Goal: Find specific page/section: Find specific page/section

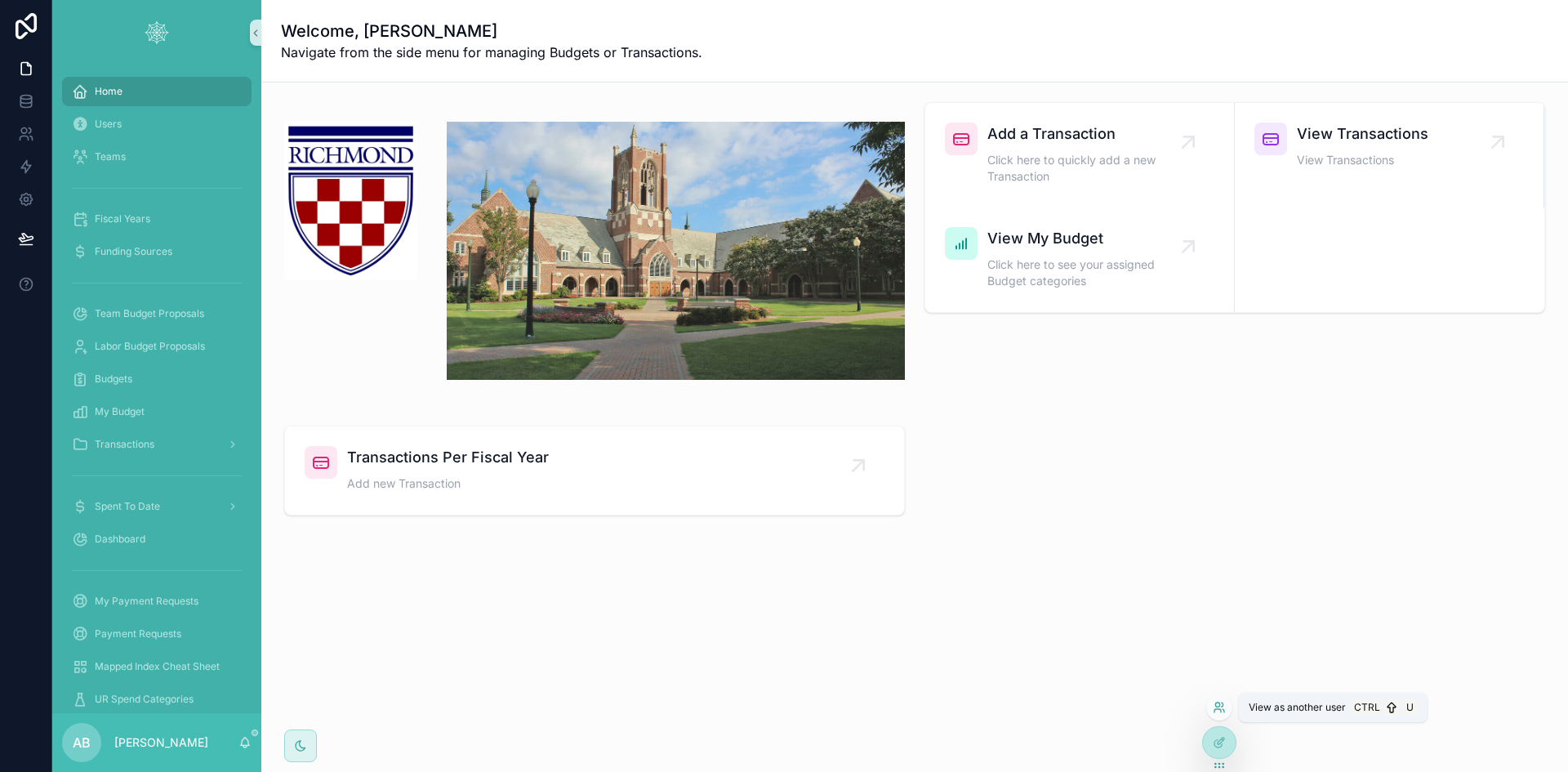
click at [1222, 703] on icon at bounding box center [1222, 704] width 2 height 4
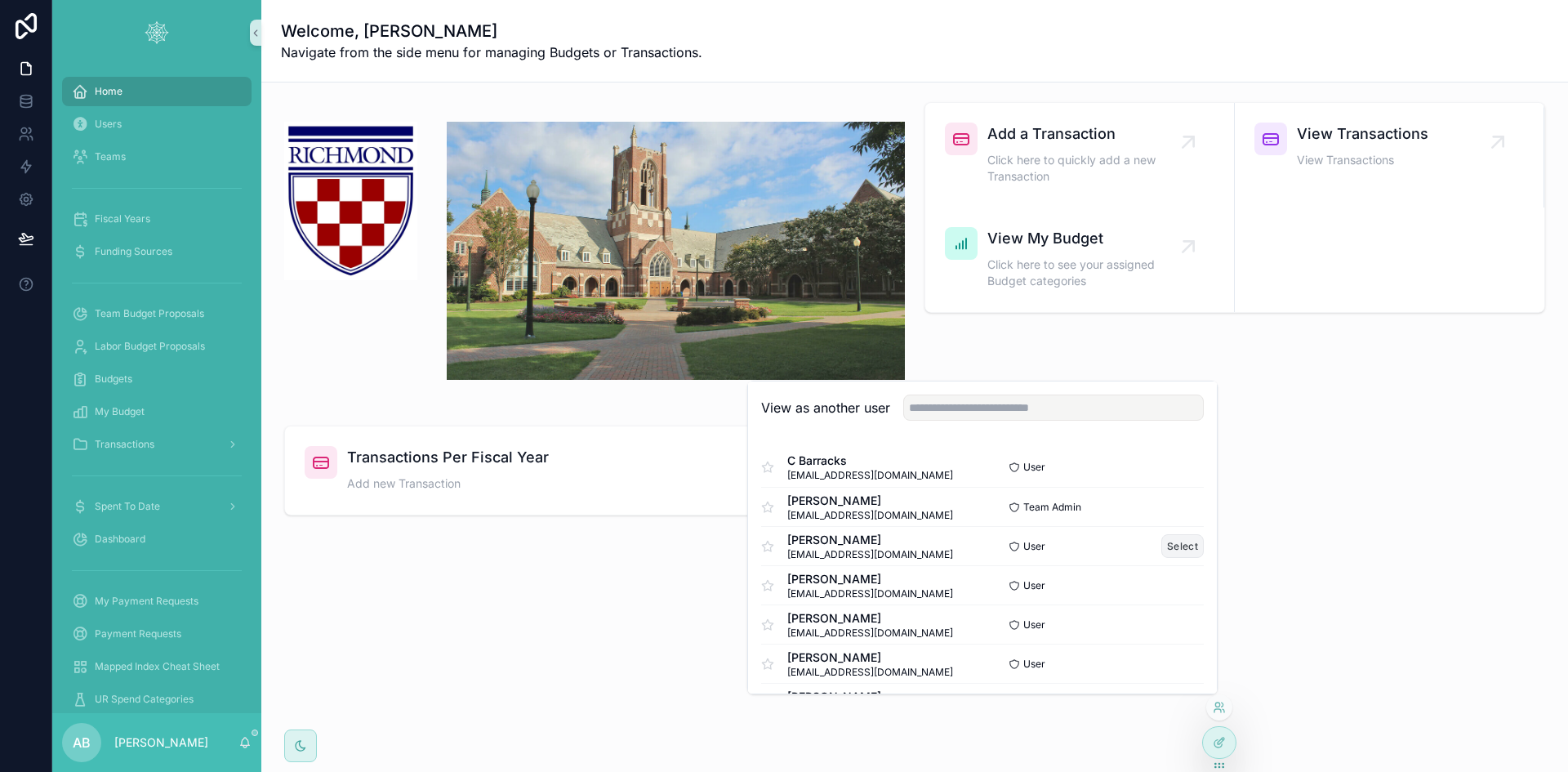
click at [1163, 546] on button "Select" at bounding box center [1182, 546] width 42 height 24
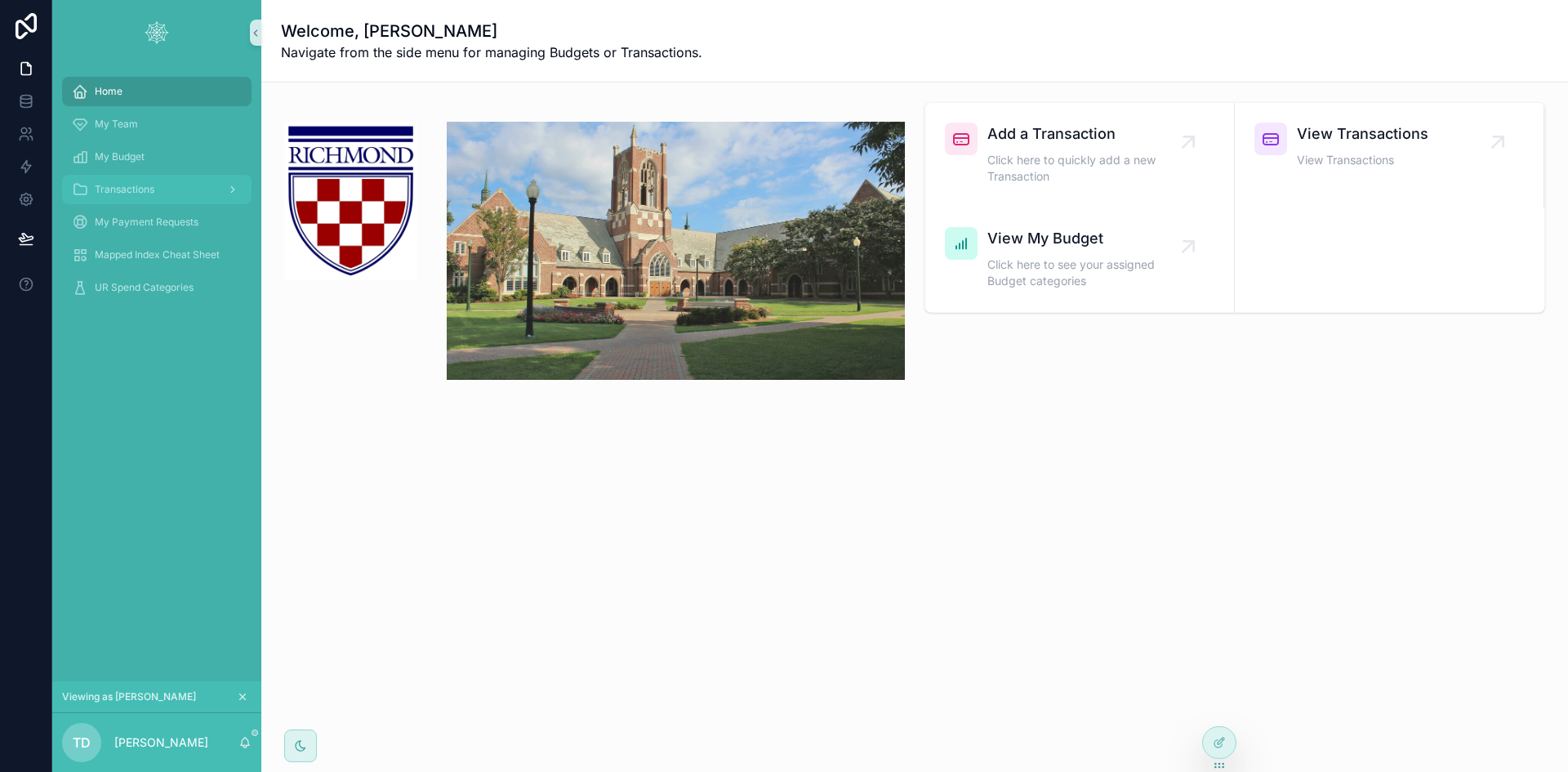
click at [138, 192] on span "Transactions" at bounding box center [124, 190] width 60 height 13
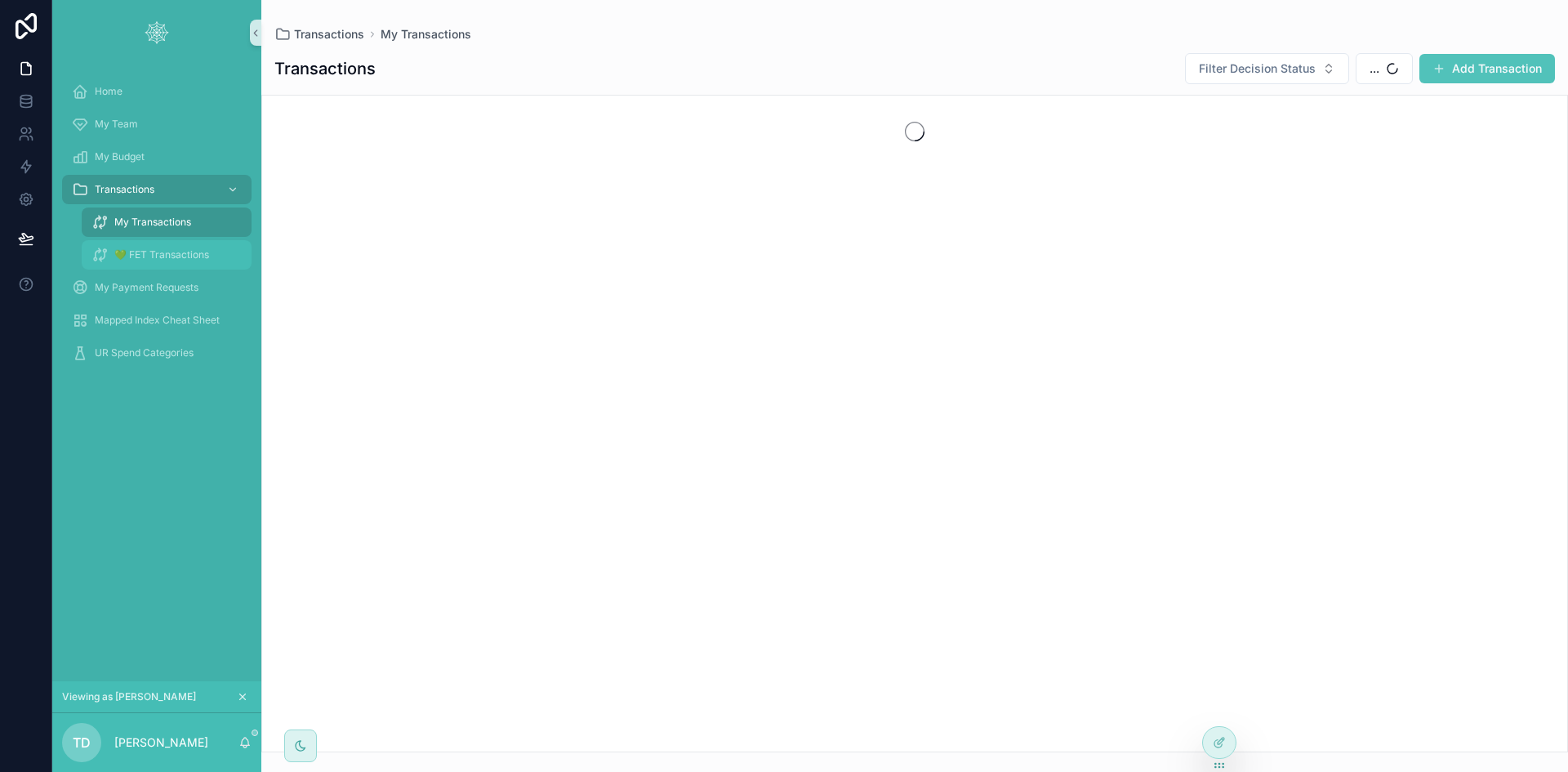
click at [143, 250] on span "💚 FET Transactions" at bounding box center [162, 255] width 95 height 13
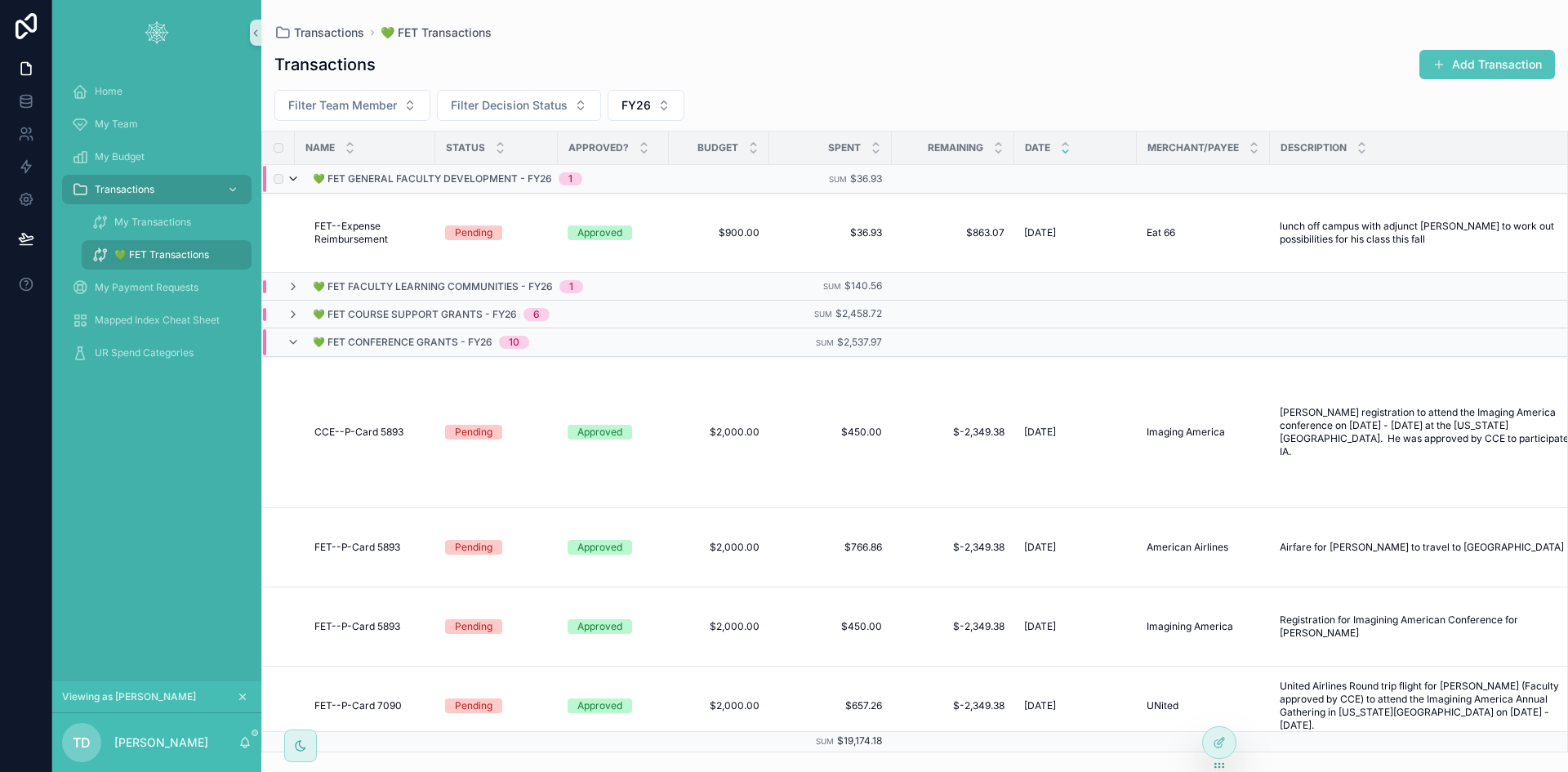
click at [294, 179] on icon "scrollable content" at bounding box center [294, 179] width 13 height 13
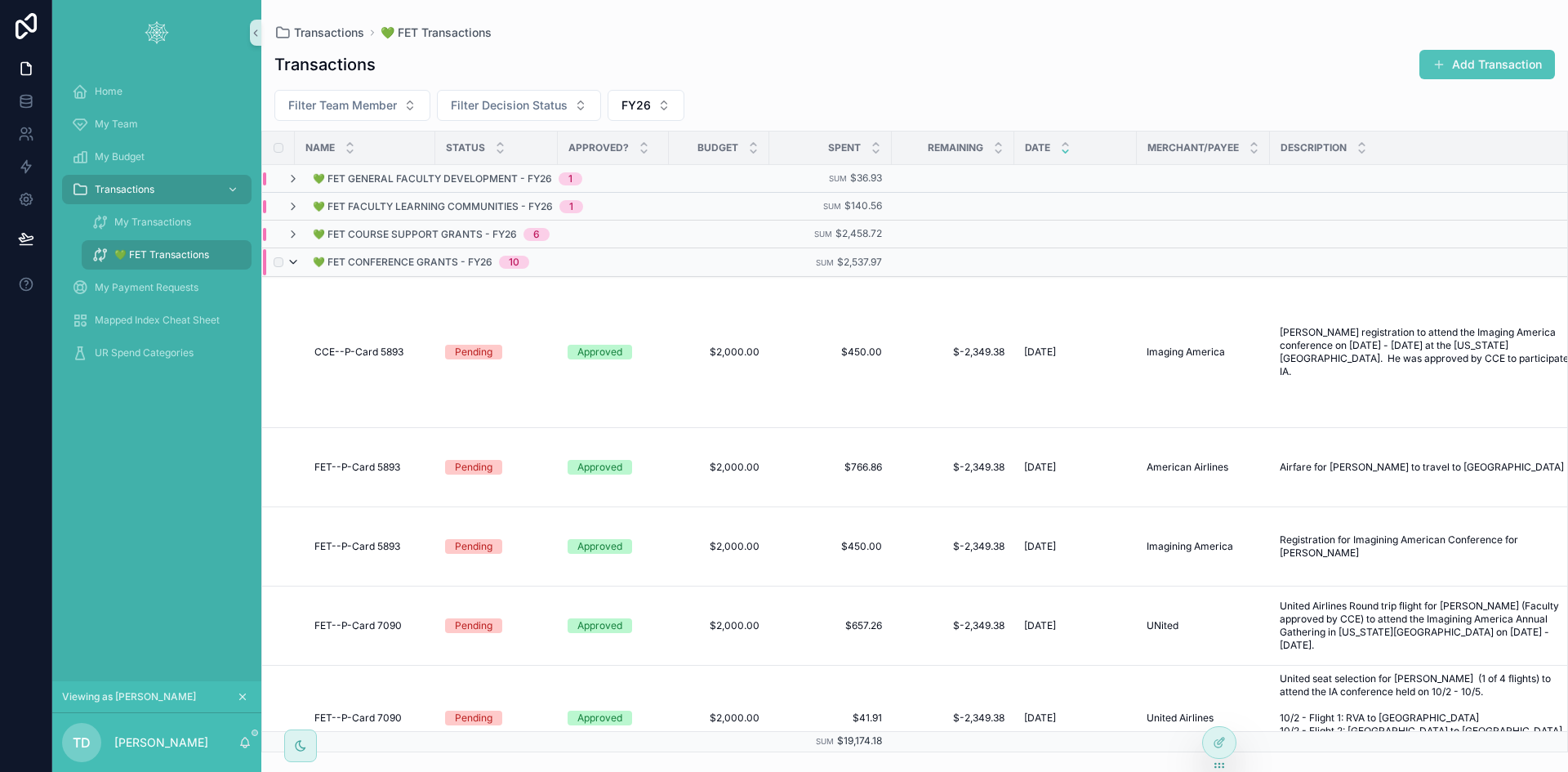
click at [294, 257] on icon "scrollable content" at bounding box center [294, 262] width 13 height 13
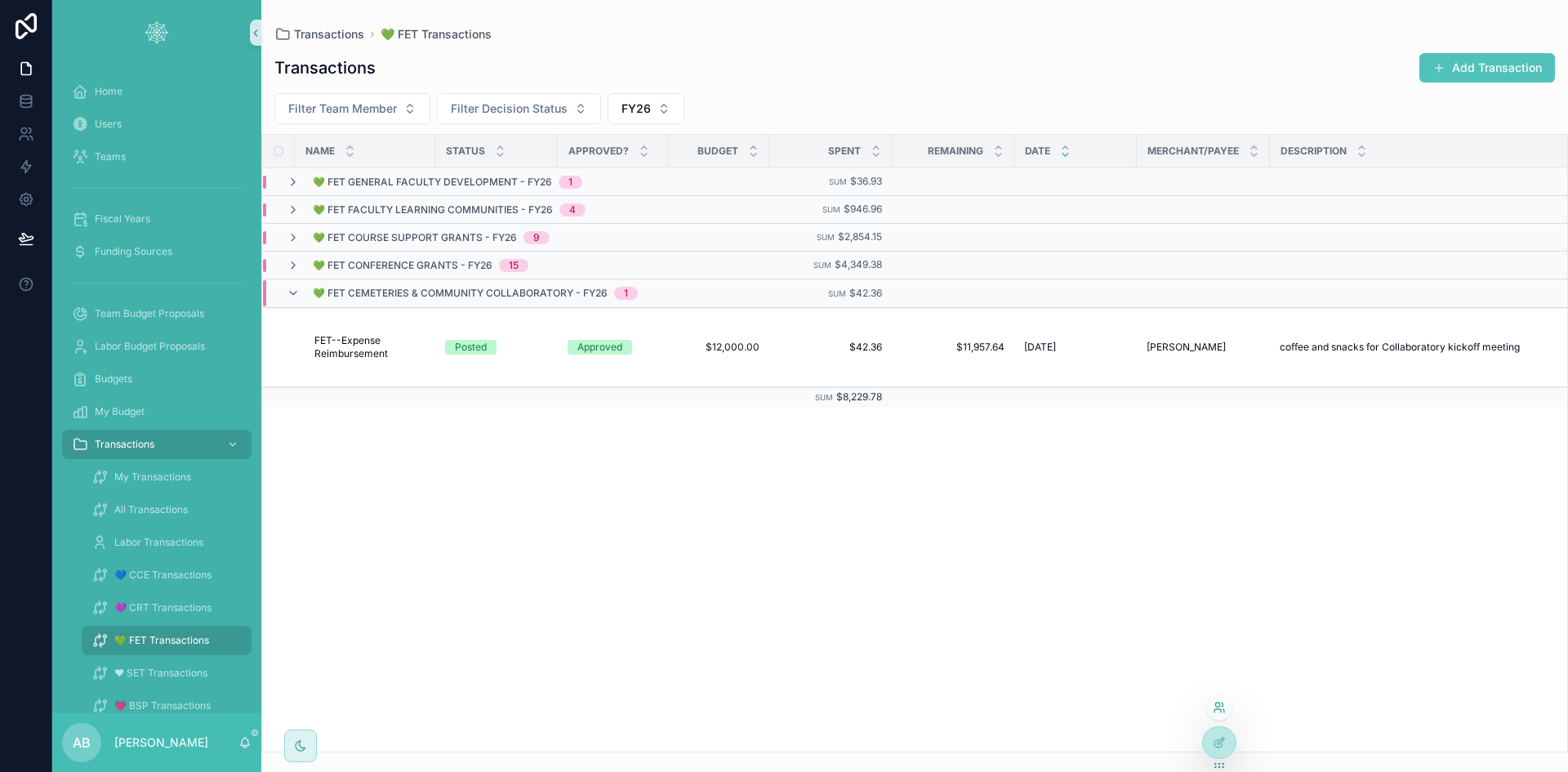
click at [1217, 706] on icon at bounding box center [1216, 704] width 4 height 4
